Goal: Navigation & Orientation: Find specific page/section

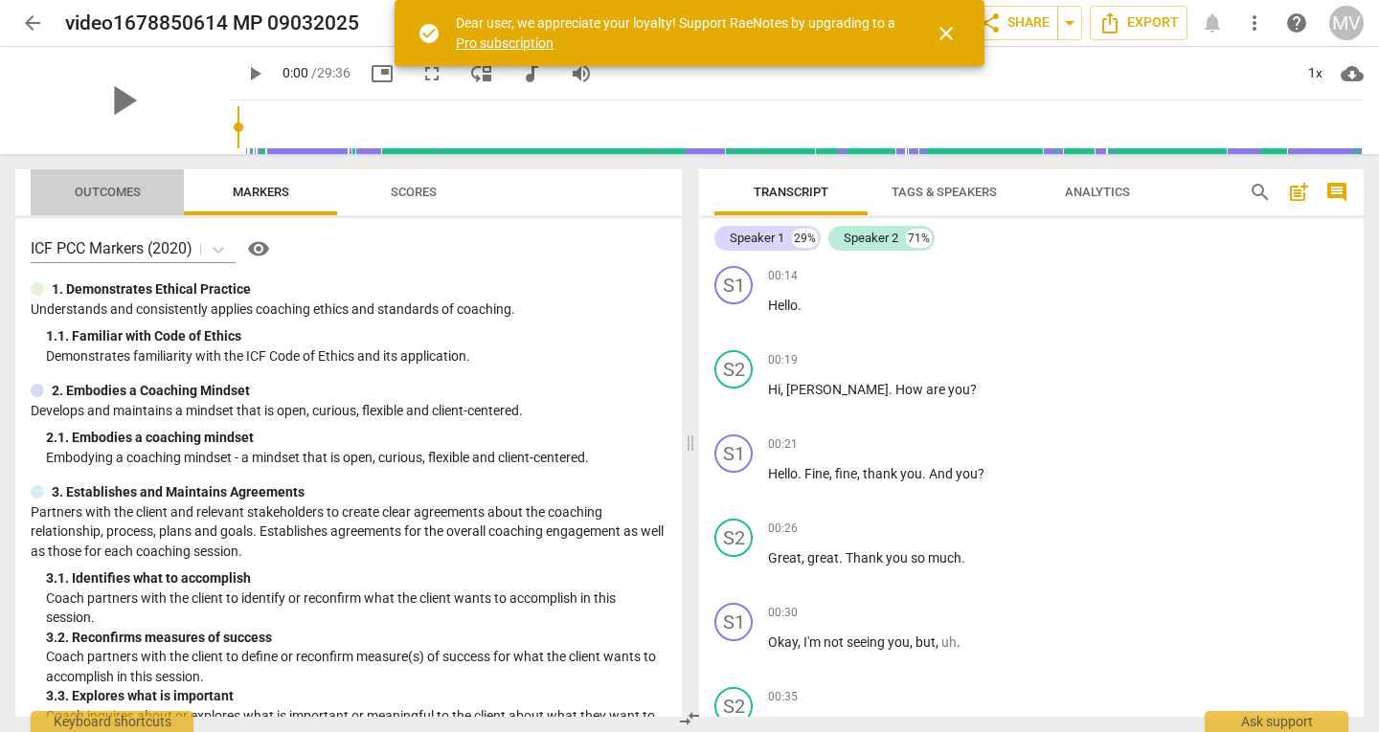
click at [94, 205] on span "Outcomes" at bounding box center [108, 193] width 112 height 26
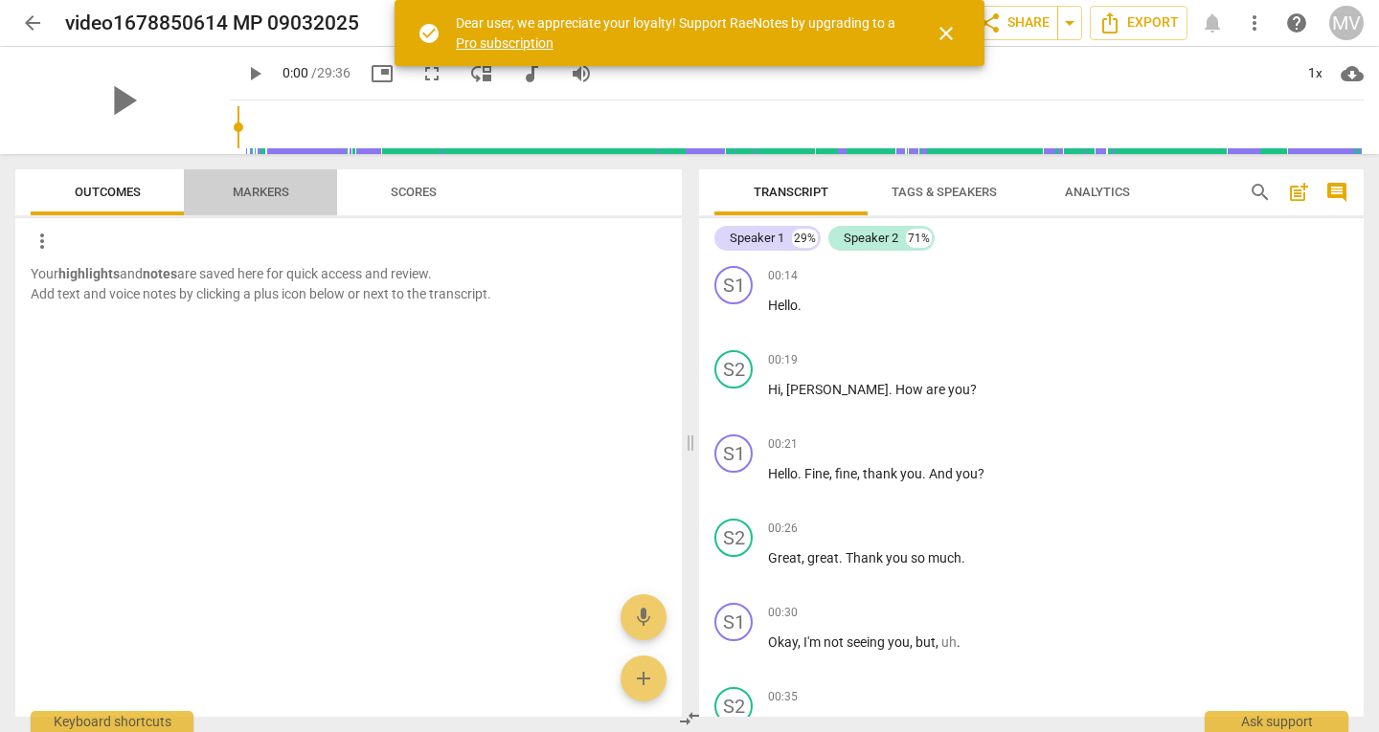
click at [256, 204] on span "Markers" at bounding box center [261, 193] width 102 height 26
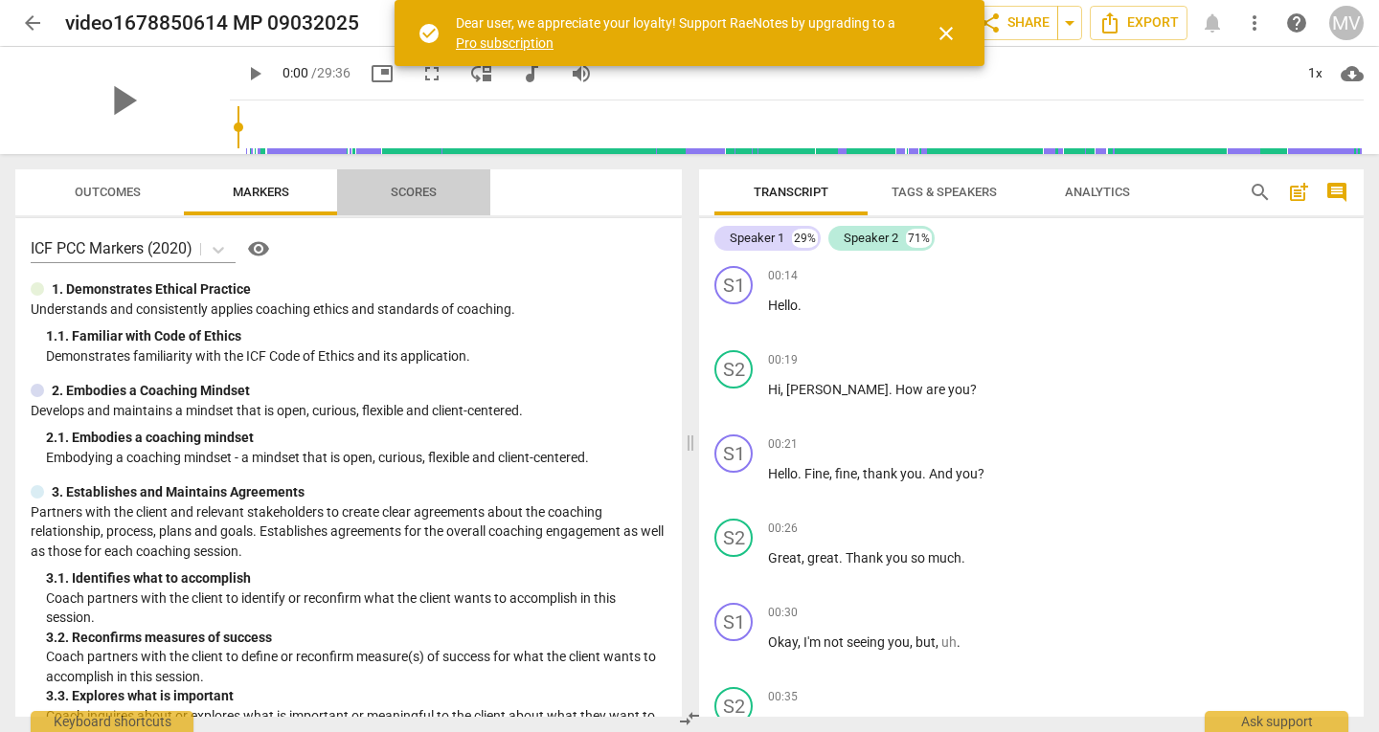
click at [419, 207] on button "Scores" at bounding box center [413, 192] width 153 height 46
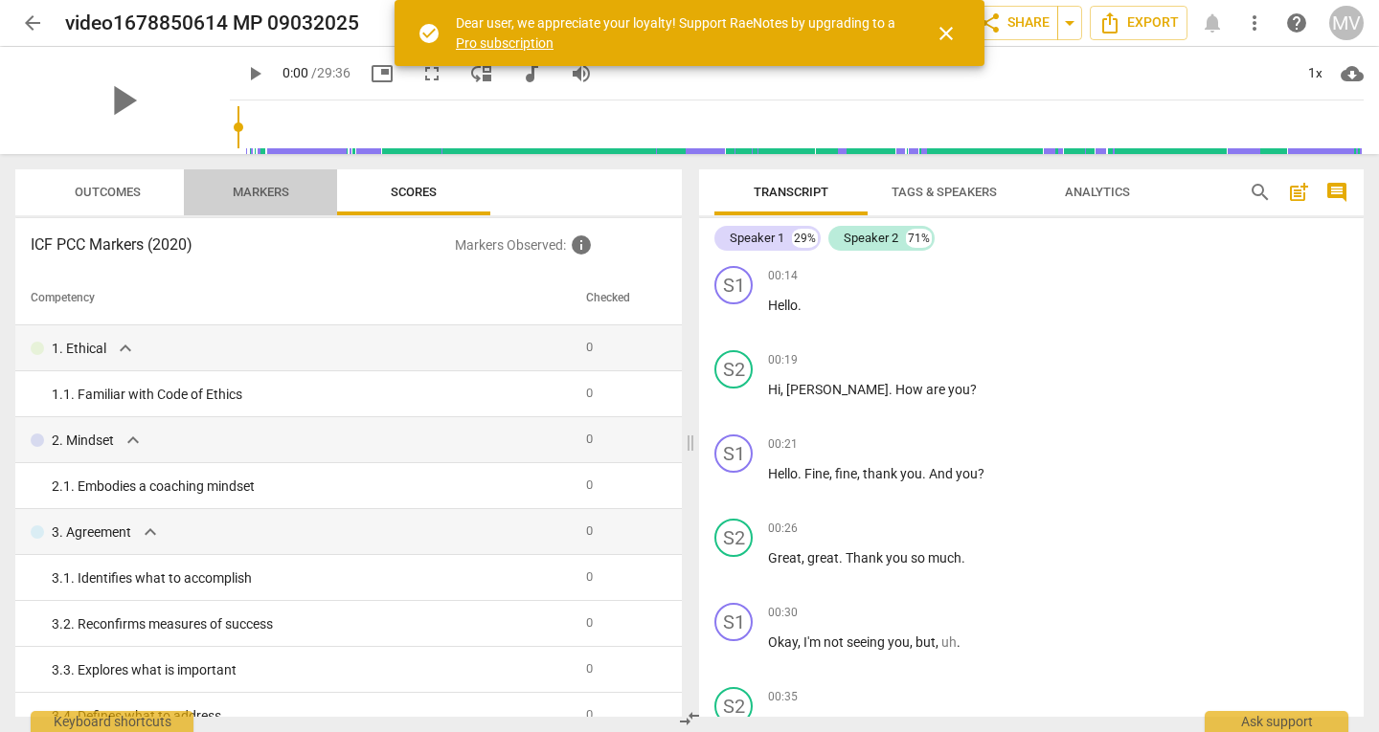
click at [261, 204] on span "Markers" at bounding box center [261, 193] width 102 height 26
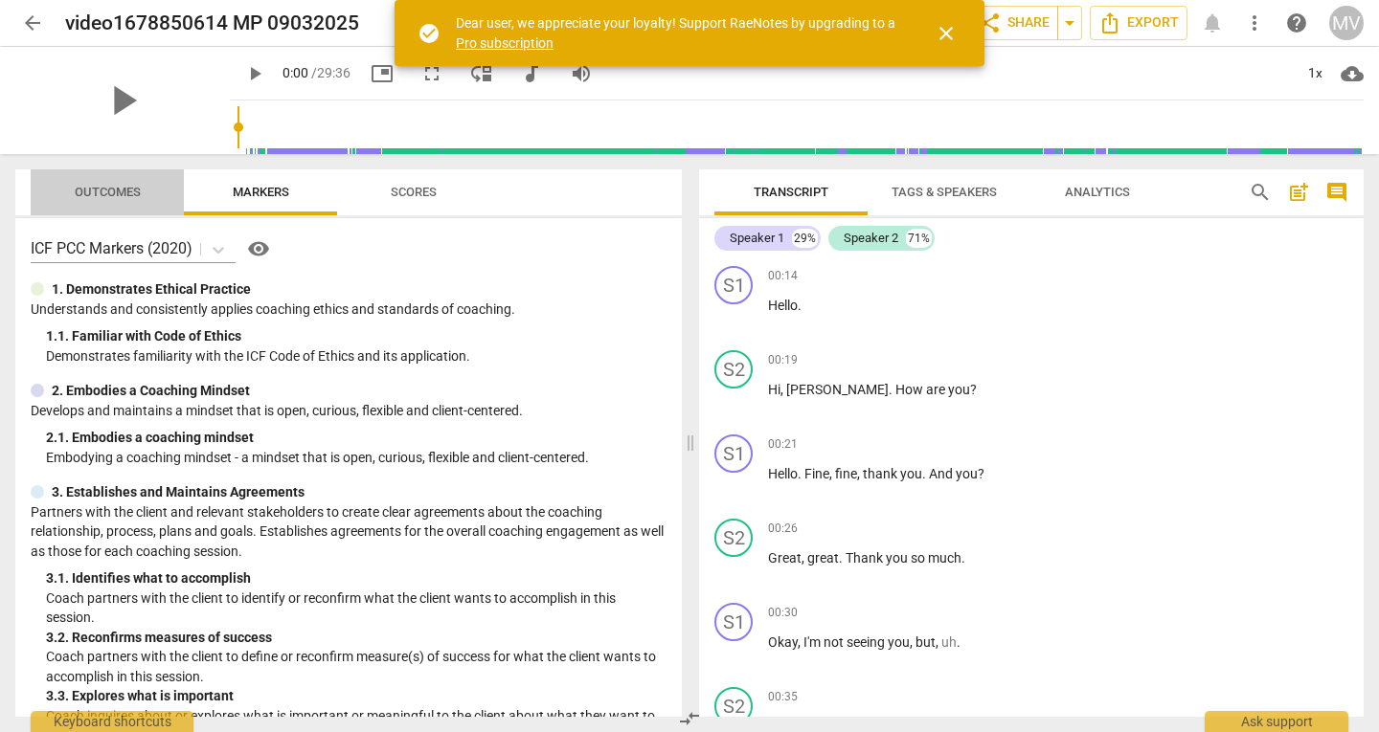
click at [113, 191] on span "Outcomes" at bounding box center [108, 192] width 66 height 14
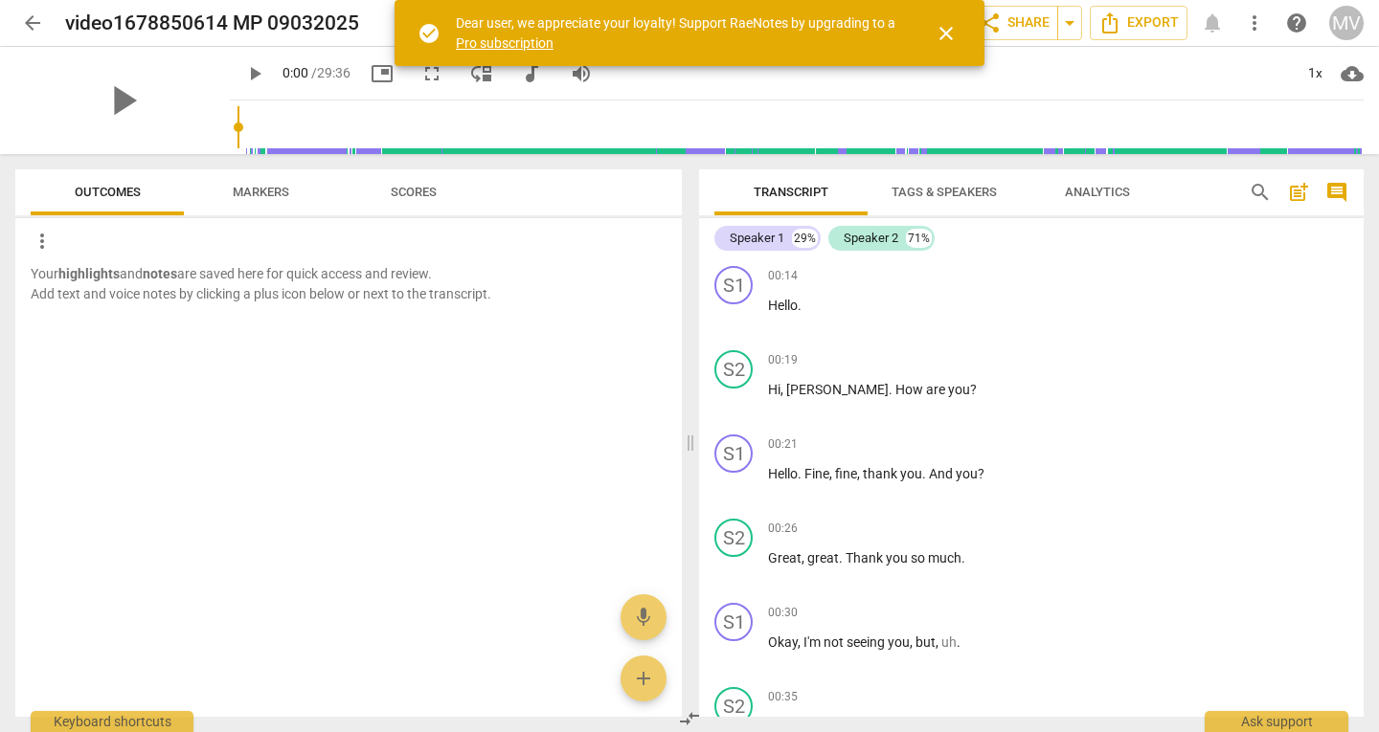
scroll to position [401, 0]
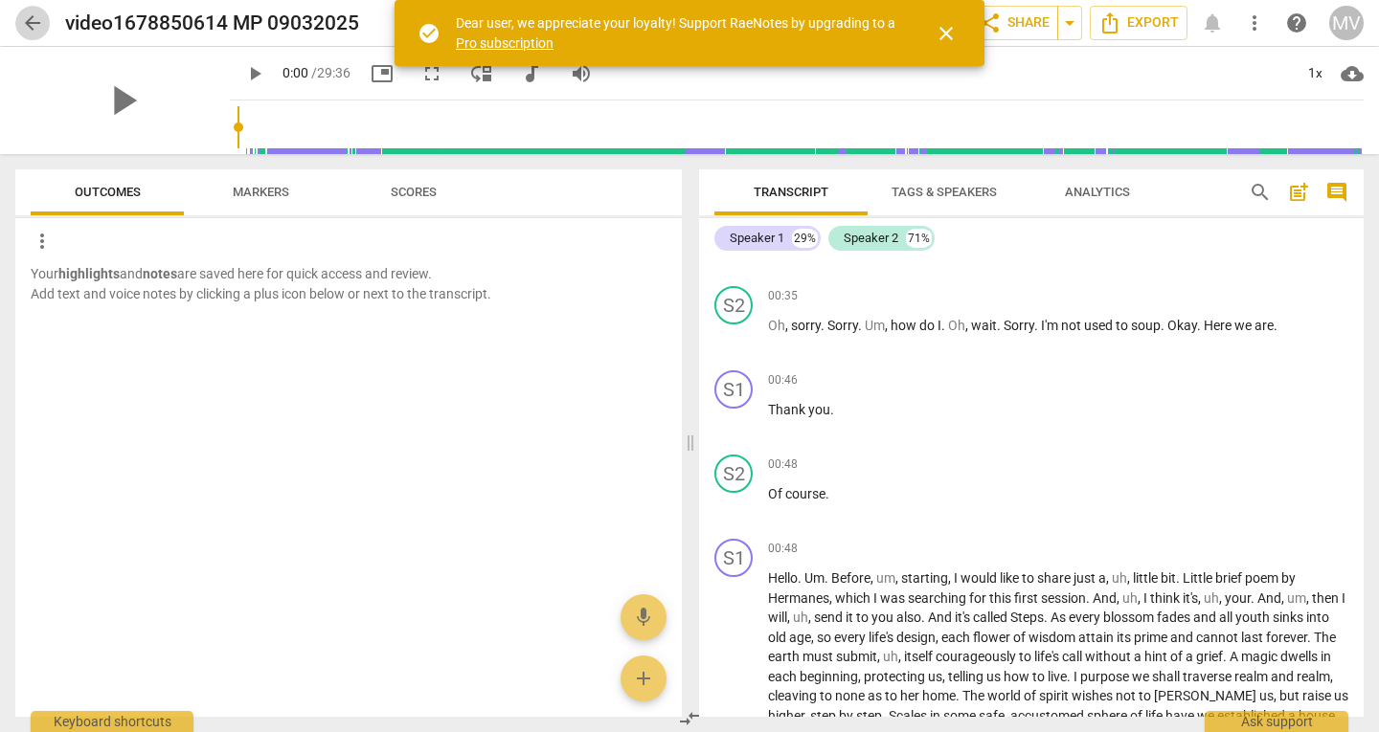
click at [32, 25] on span "arrow_back" at bounding box center [32, 22] width 23 height 23
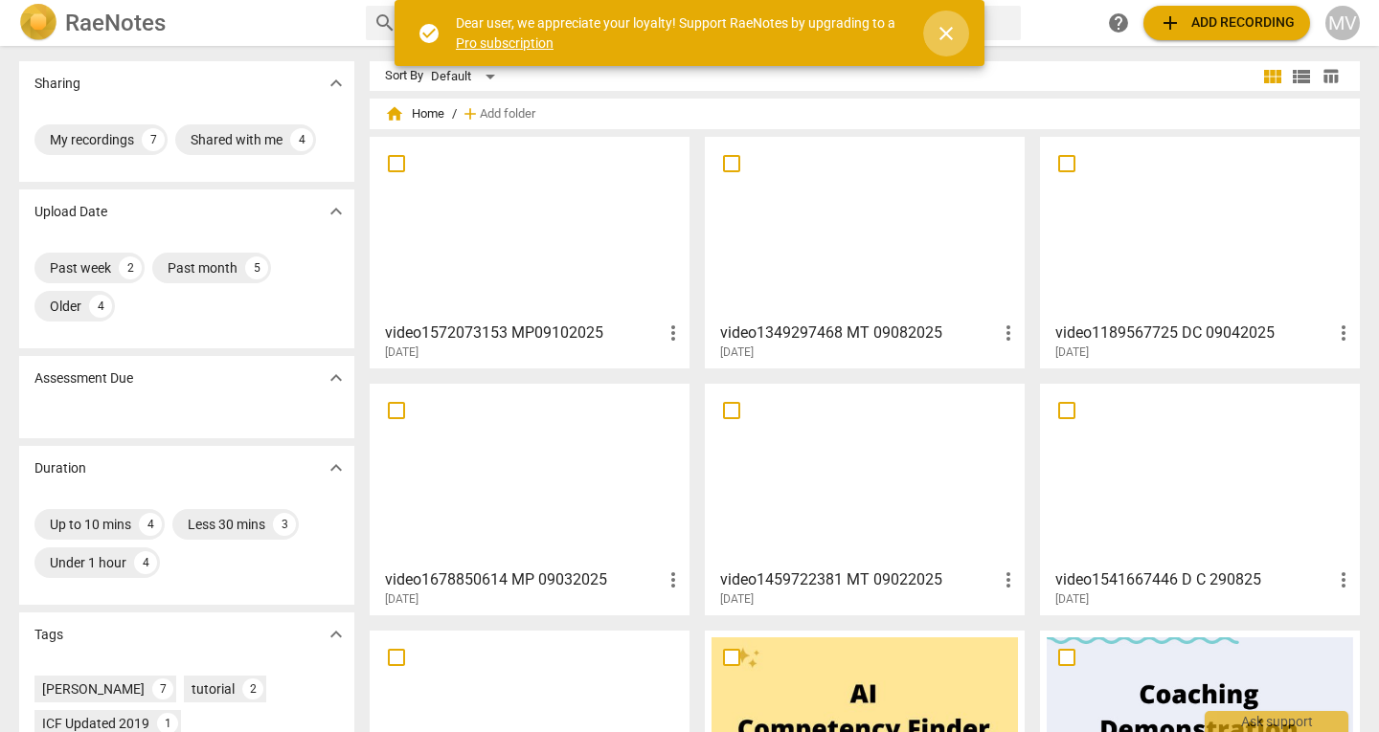
click at [953, 30] on span "close" at bounding box center [945, 33] width 23 height 23
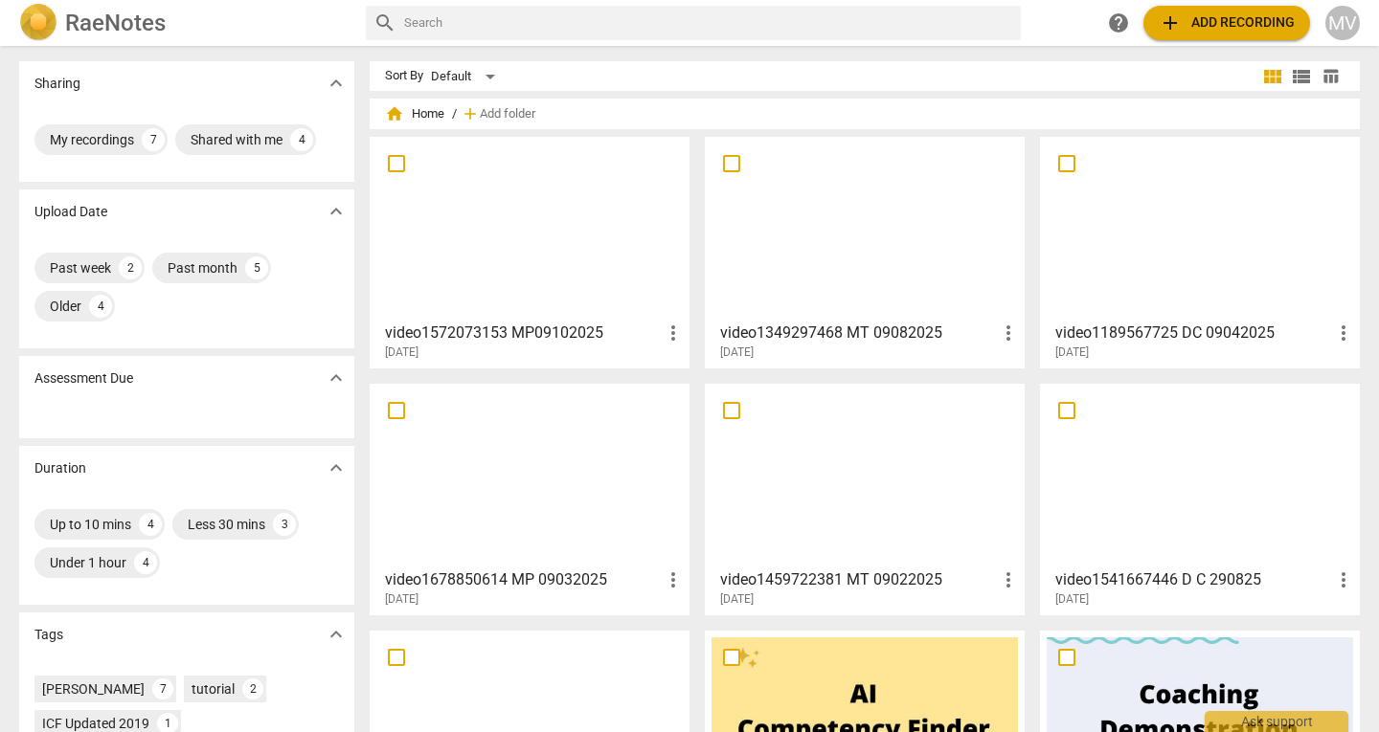
click at [586, 286] on div at bounding box center [529, 228] width 306 height 169
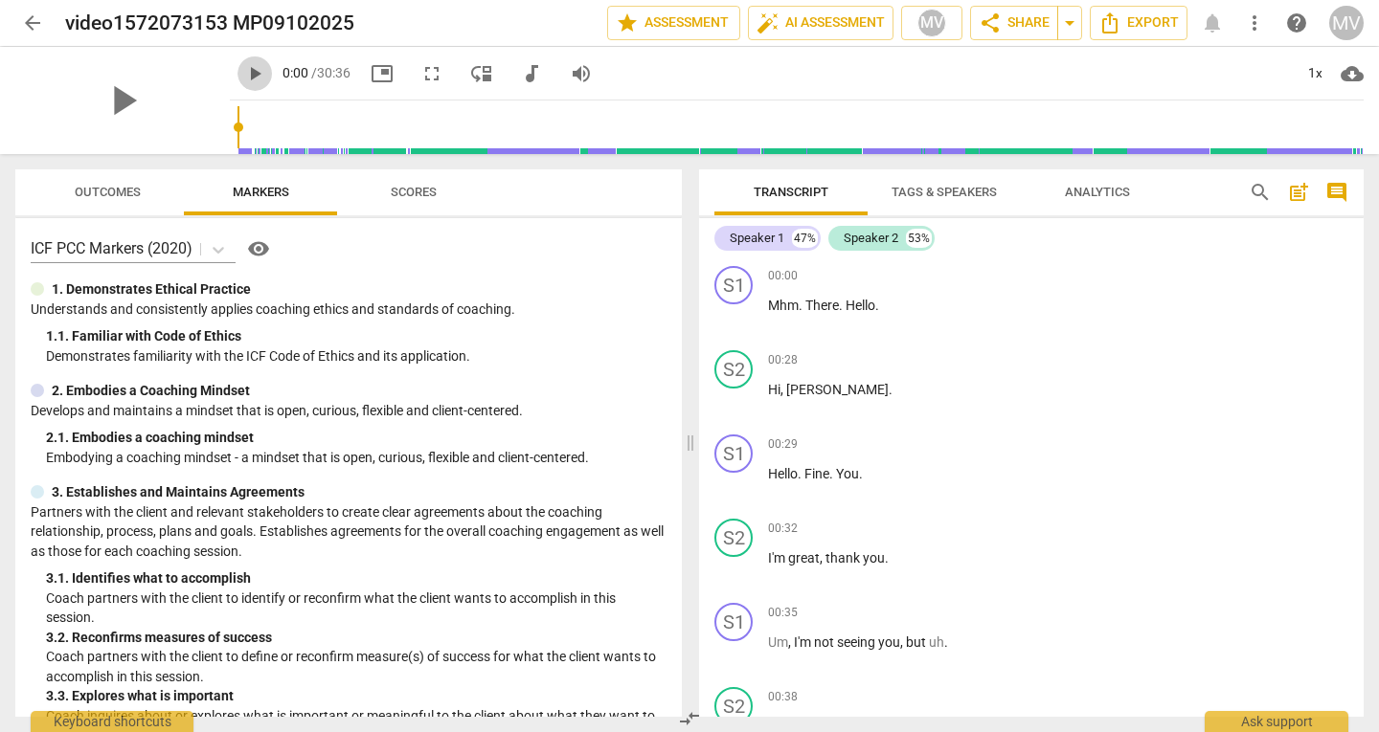
click at [243, 76] on span "play_arrow" at bounding box center [254, 73] width 23 height 23
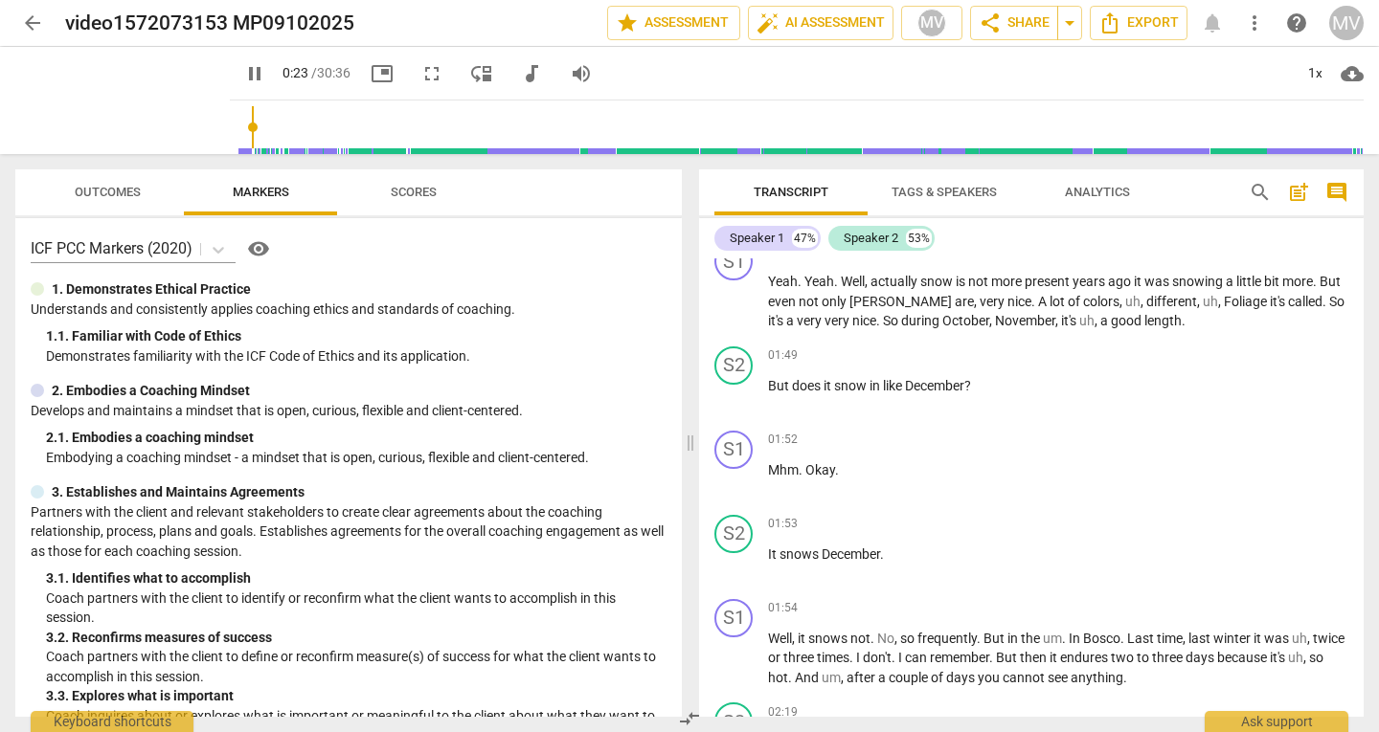
scroll to position [1605, 0]
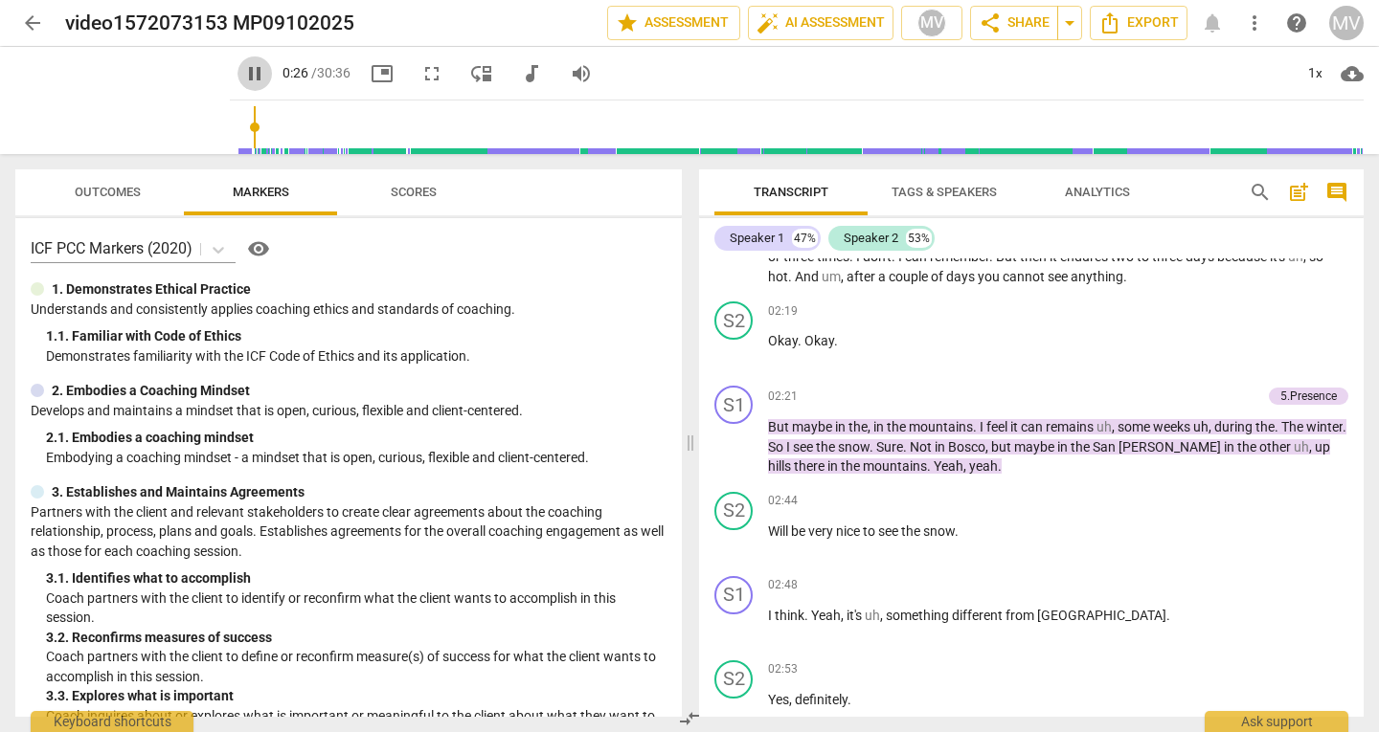
click at [243, 69] on span "pause" at bounding box center [254, 73] width 23 height 23
type input "26"
click at [25, 21] on span "arrow_back" at bounding box center [32, 22] width 23 height 23
